Goal: Task Accomplishment & Management: Use online tool/utility

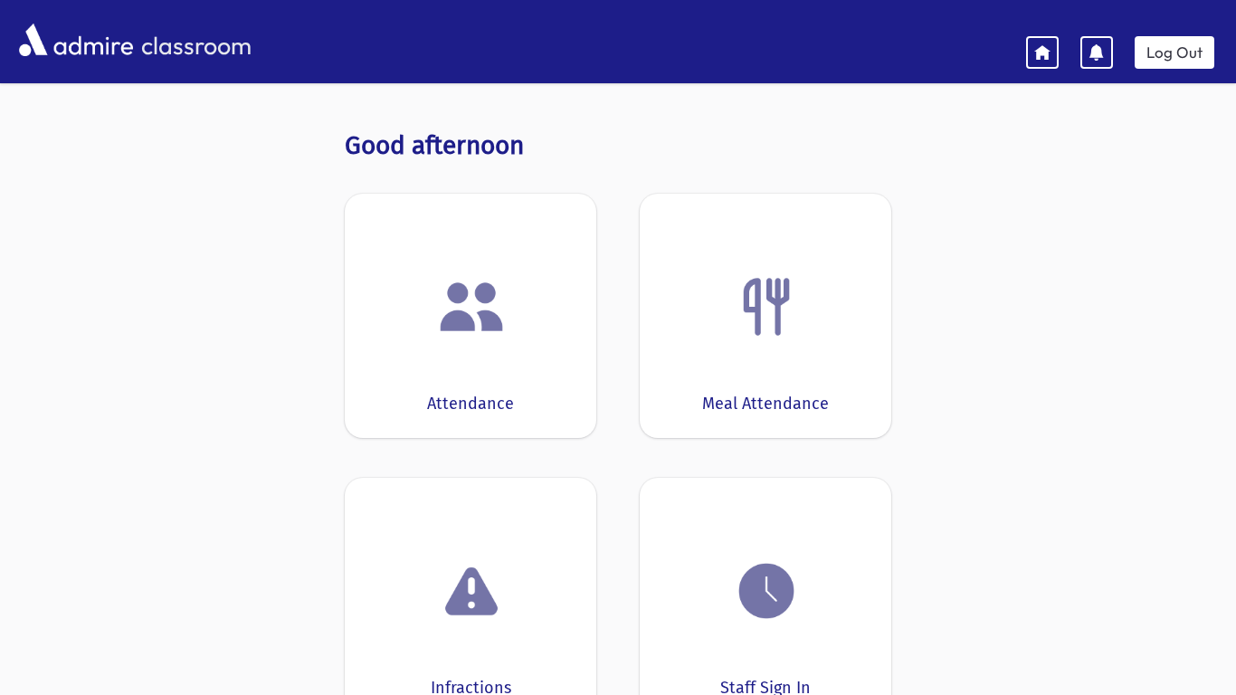
click at [539, 272] on div at bounding box center [470, 306] width 195 height 69
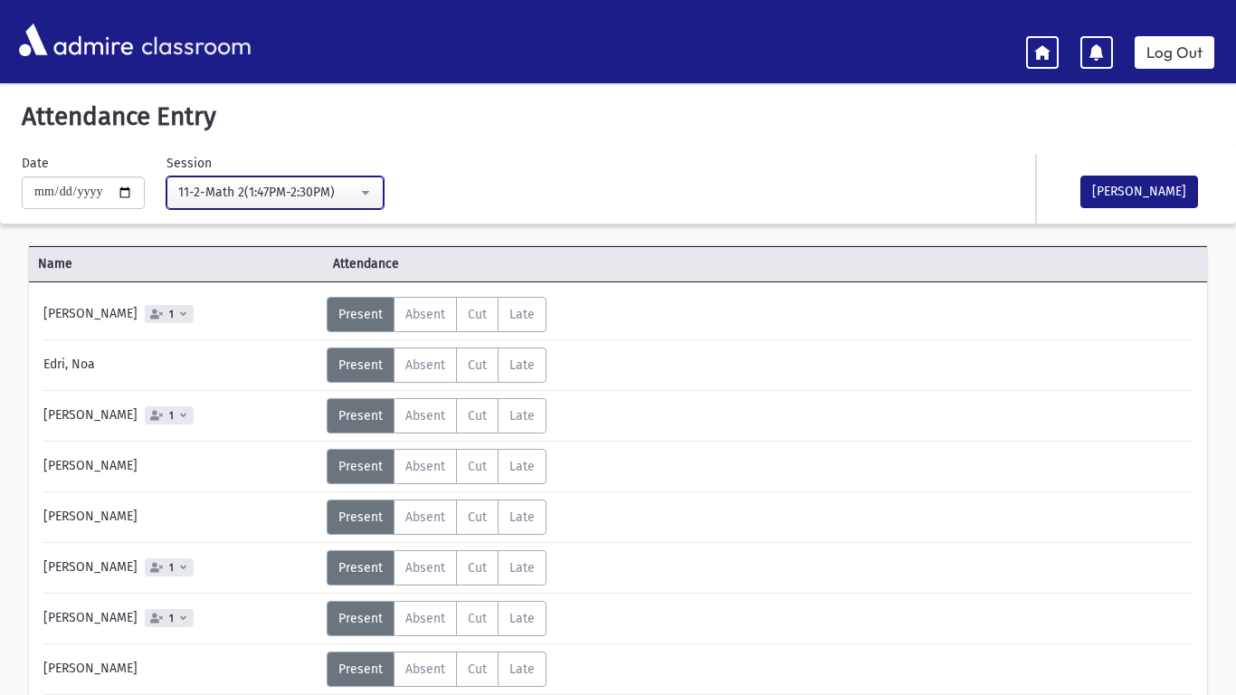
click at [337, 201] on div "11-2-Math 2(1:47PM-2:30PM)" at bounding box center [267, 192] width 179 height 19
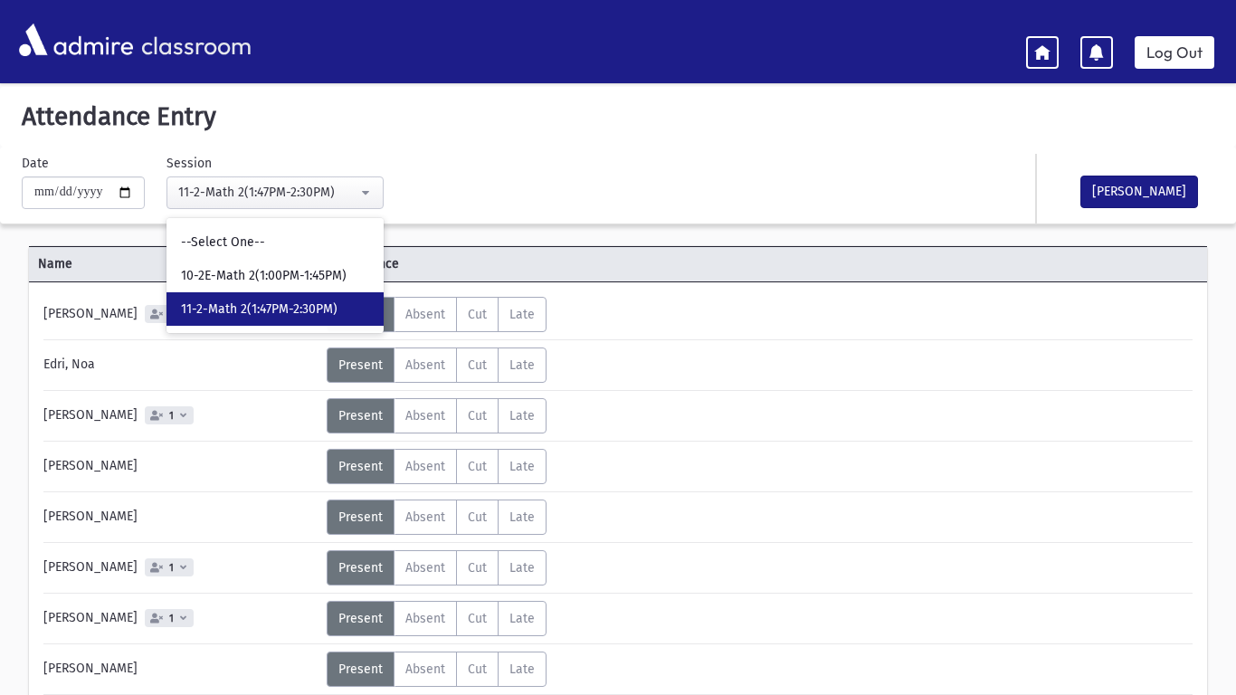
click at [524, 204] on div "**********" at bounding box center [418, 181] width 810 height 55
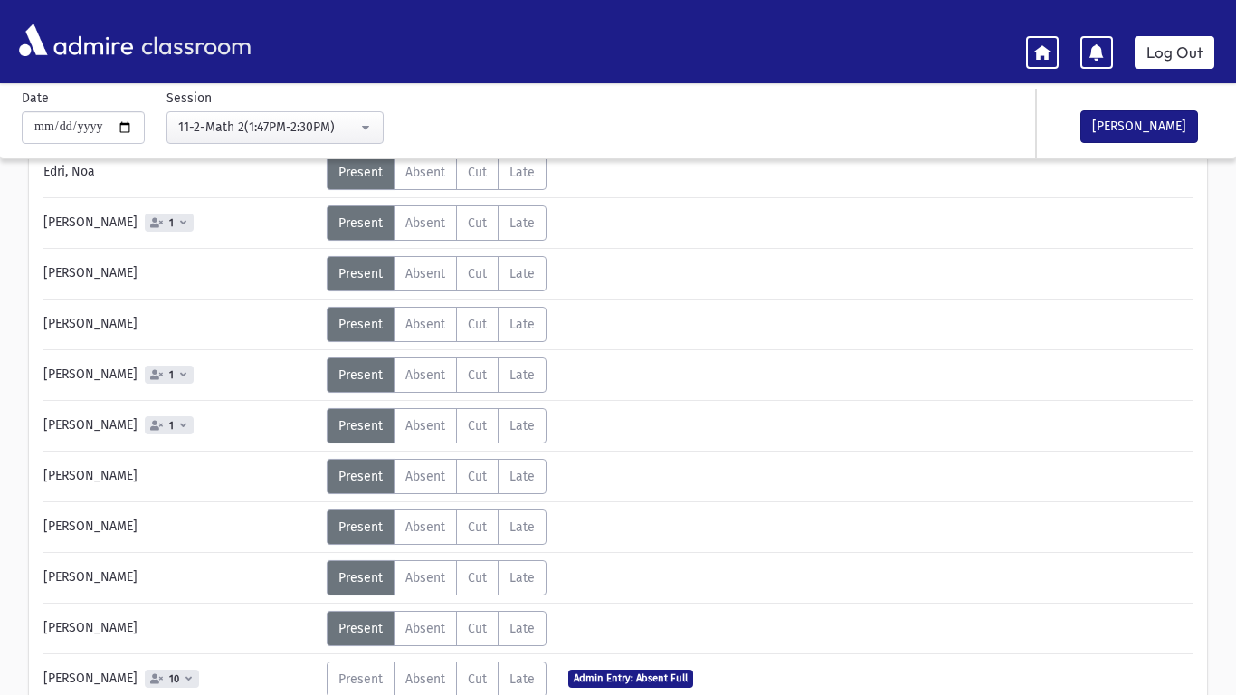
scroll to position [194, 0]
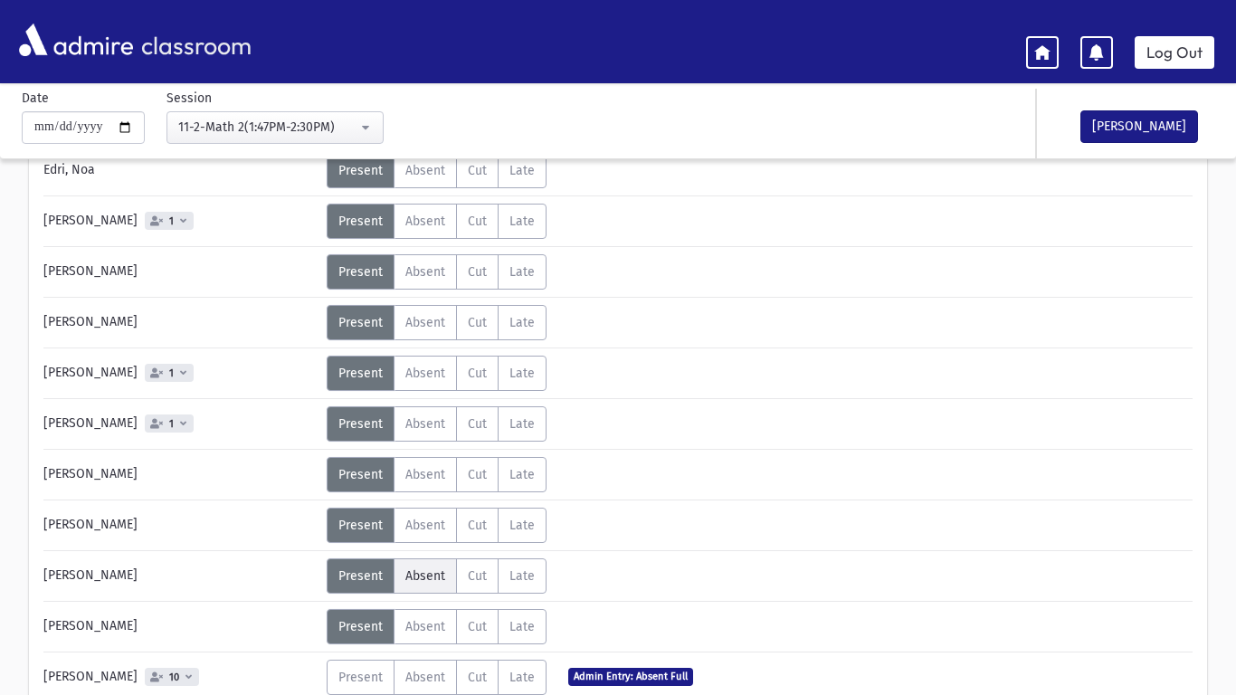
click at [413, 568] on span "Absent" at bounding box center [425, 575] width 40 height 15
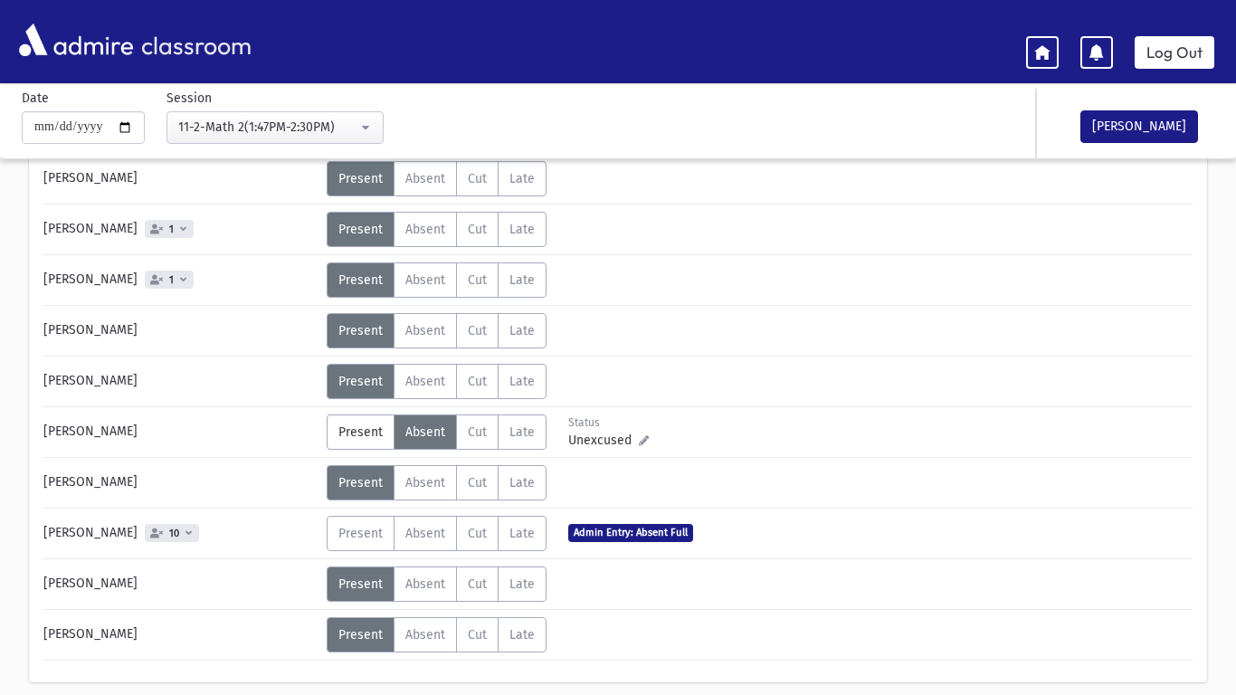
scroll to position [353, 0]
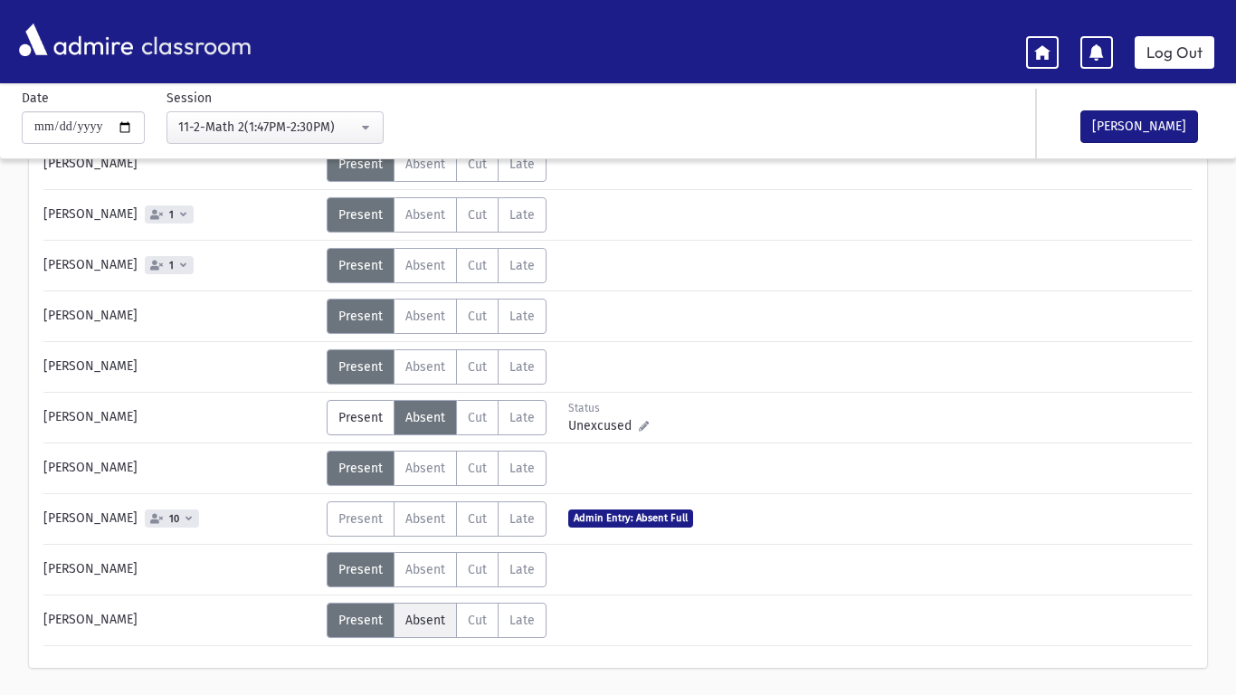
click at [401, 619] on label "Absent A" at bounding box center [425, 619] width 63 height 35
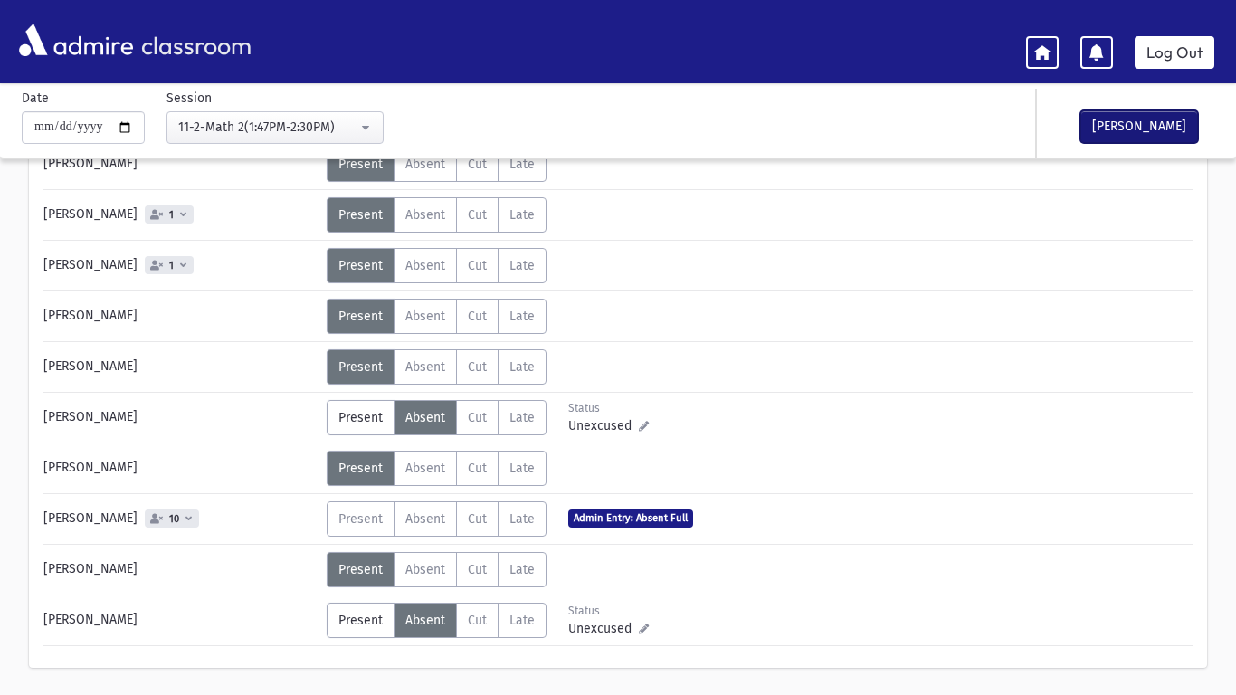
click at [1162, 122] on button "[PERSON_NAME]" at bounding box center [1139, 126] width 118 height 33
click at [1168, 68] on link "Log Out" at bounding box center [1174, 52] width 80 height 33
